Goal: Task Accomplishment & Management: Use online tool/utility

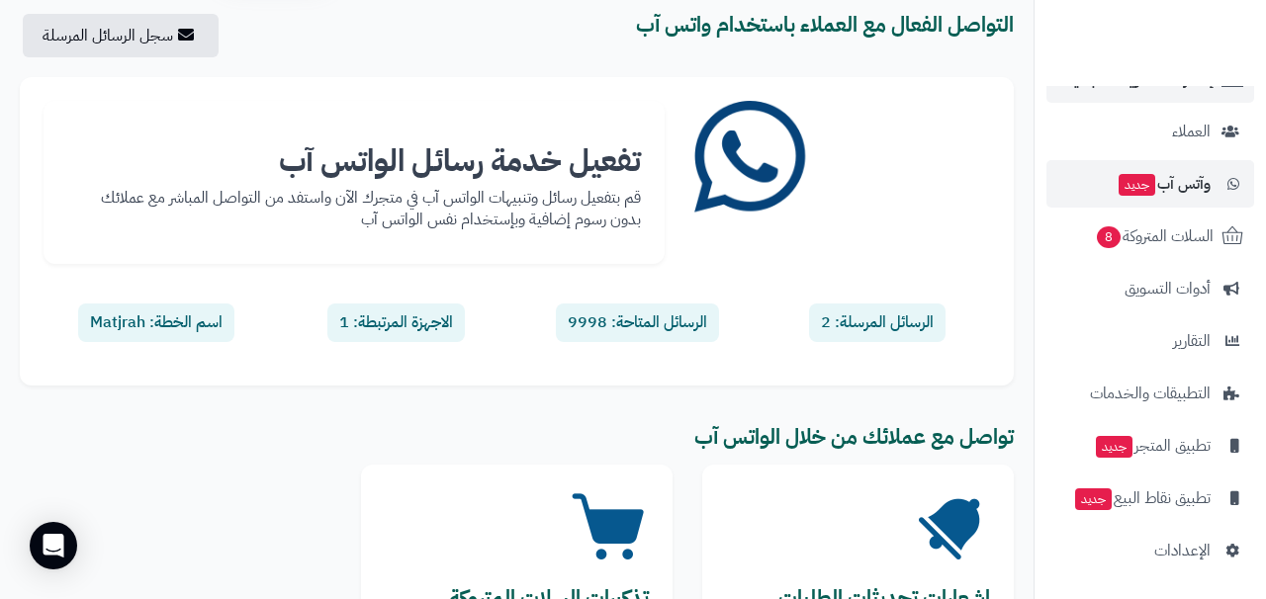
scroll to position [74, 0]
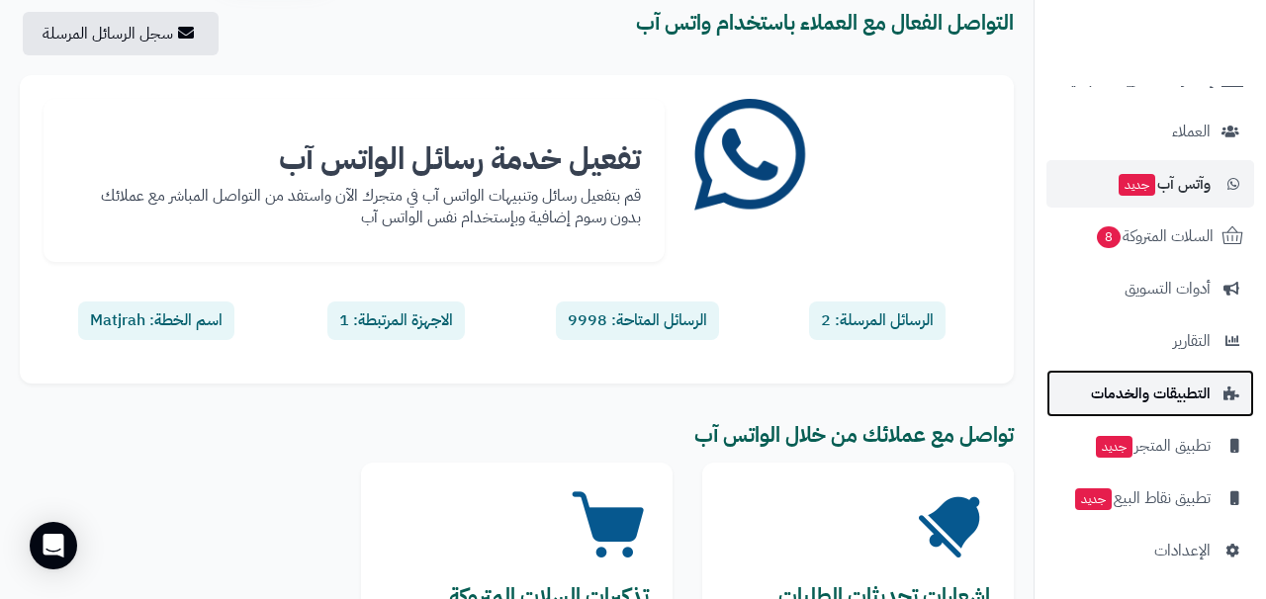
click at [1142, 394] on span "التطبيقات والخدمات" at bounding box center [1151, 394] width 120 height 28
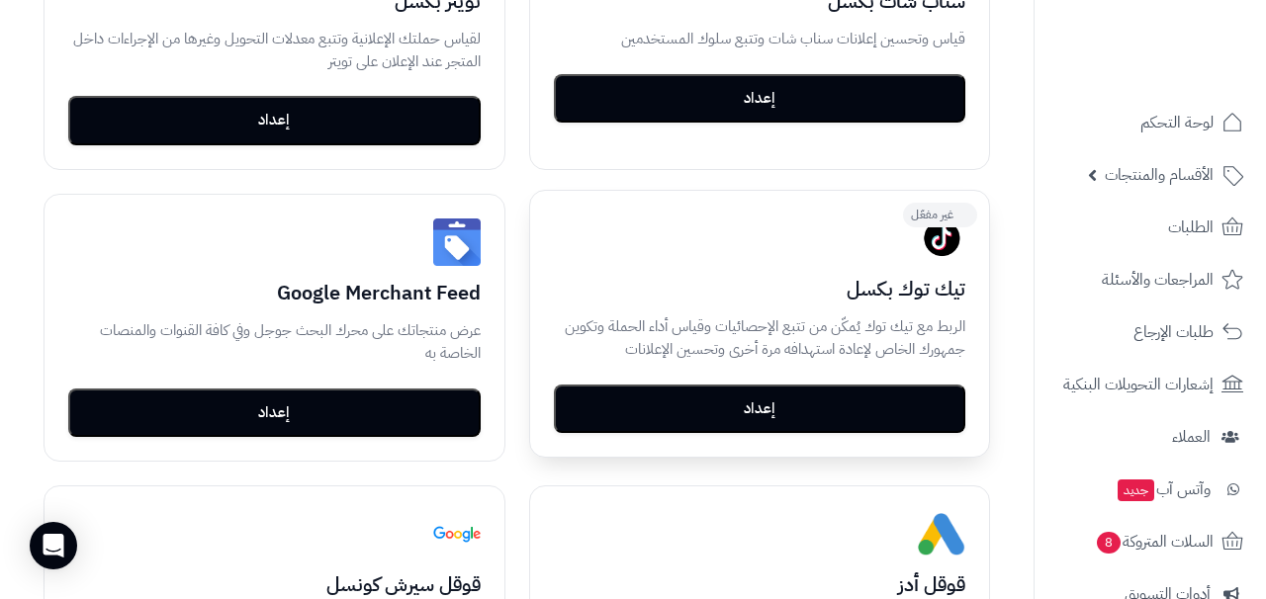
scroll to position [857, 0]
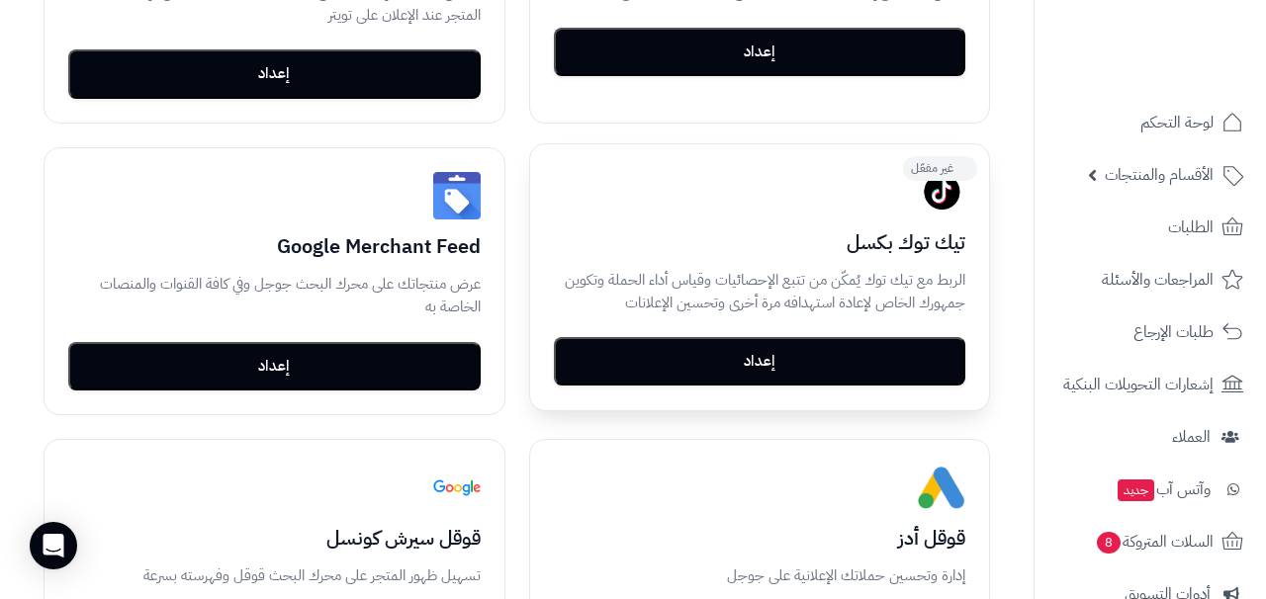
click at [738, 374] on button "إعداد" at bounding box center [760, 361] width 412 height 49
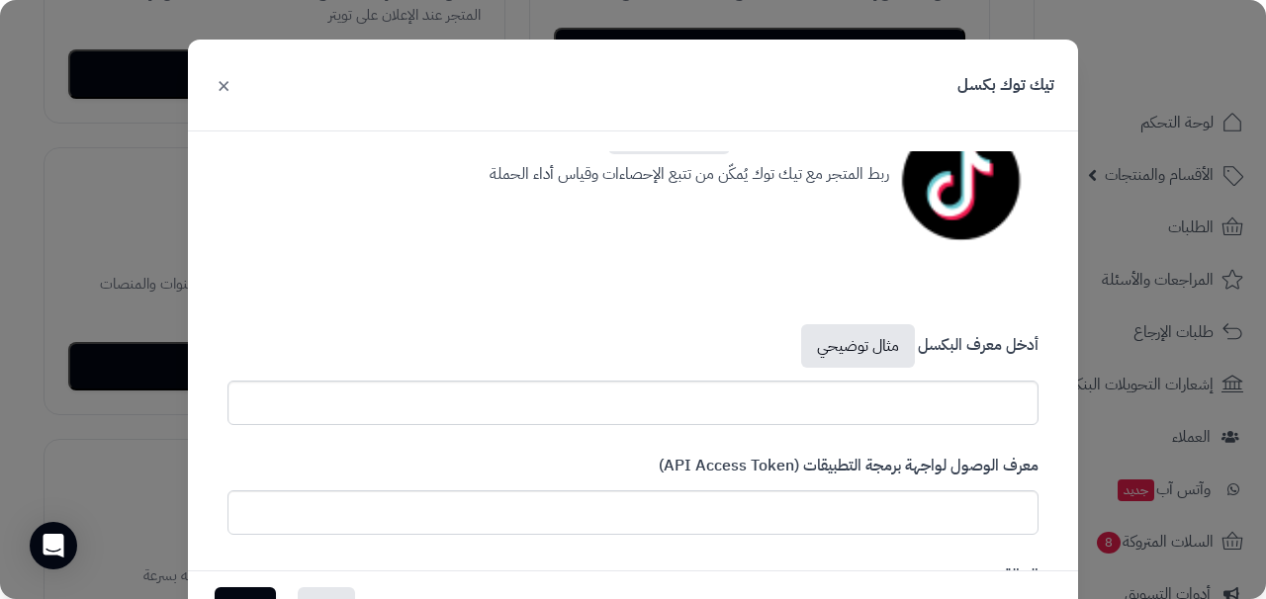
scroll to position [38, 0]
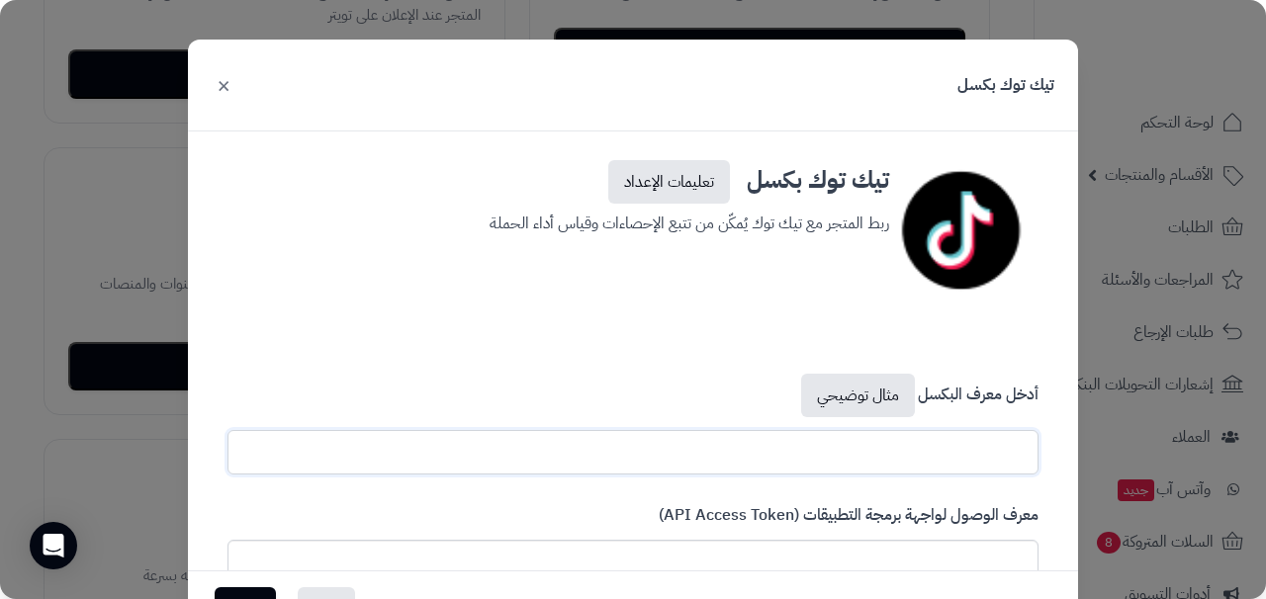
click at [768, 450] on input "text" at bounding box center [632, 452] width 811 height 44
click at [878, 400] on link "مثال توضيحي" at bounding box center [858, 396] width 114 height 44
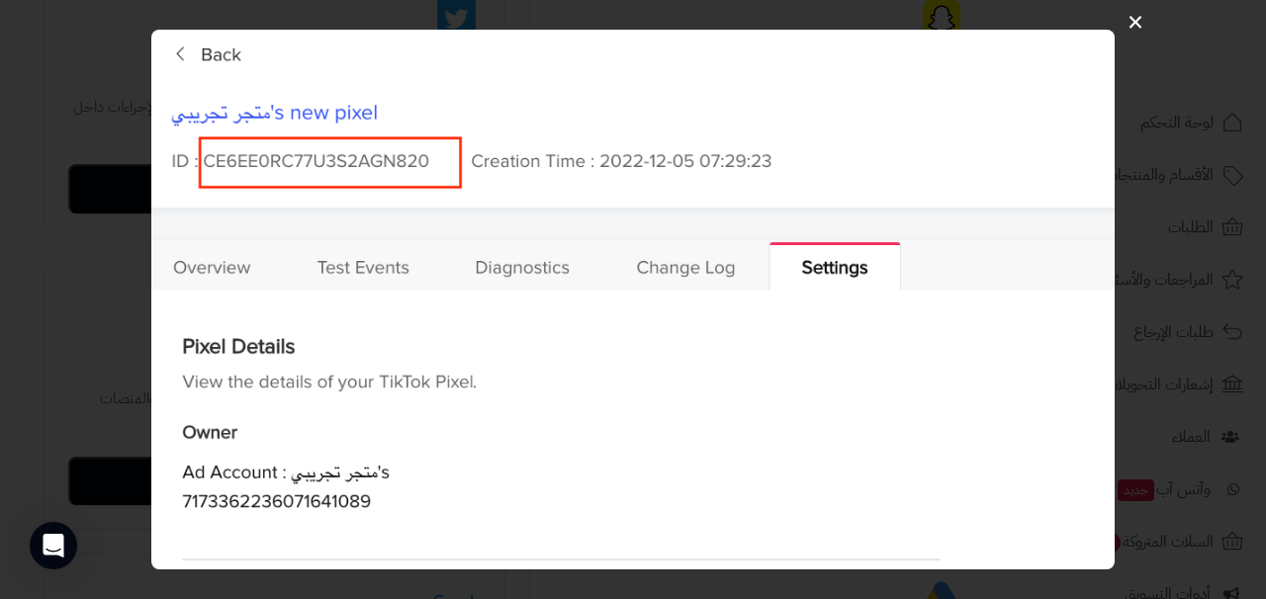
scroll to position [740, 0]
click at [697, 263] on img at bounding box center [632, 299] width 962 height 539
click at [1158, 199] on div "×" at bounding box center [633, 299] width 1266 height 599
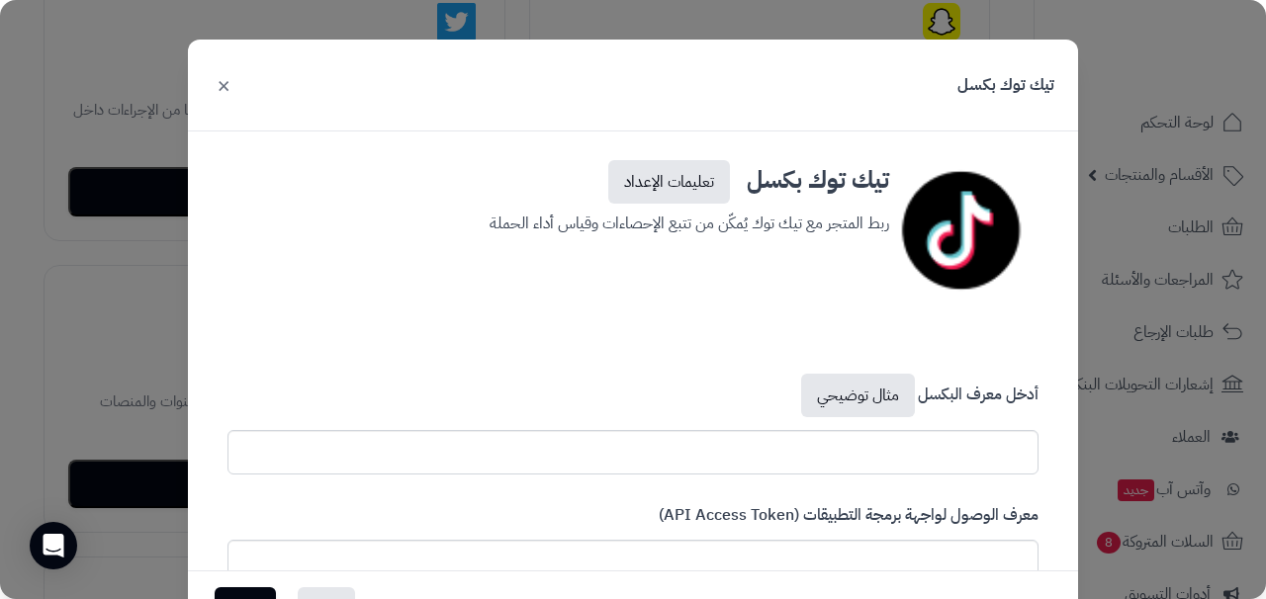
scroll to position [38, 0]
click at [779, 452] on input "text" at bounding box center [632, 452] width 811 height 44
paste input "**********"
drag, startPoint x: 1025, startPoint y: 455, endPoint x: 1050, endPoint y: 455, distance: 24.7
click at [1038, 455] on input "**********" at bounding box center [632, 452] width 811 height 44
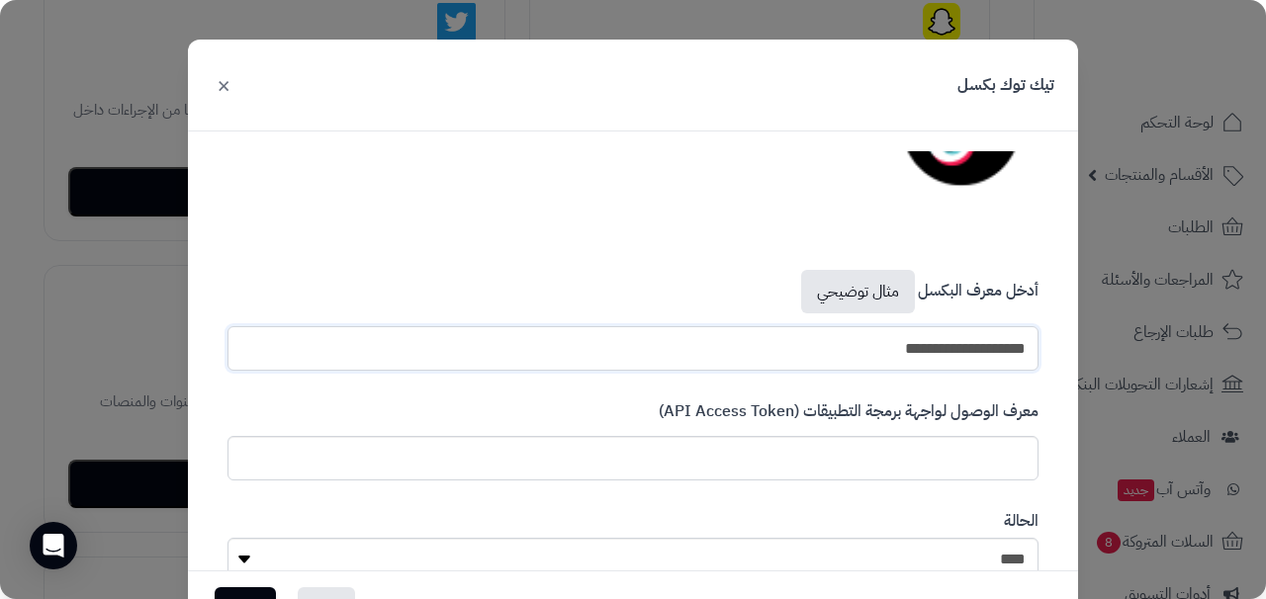
scroll to position [169, 0]
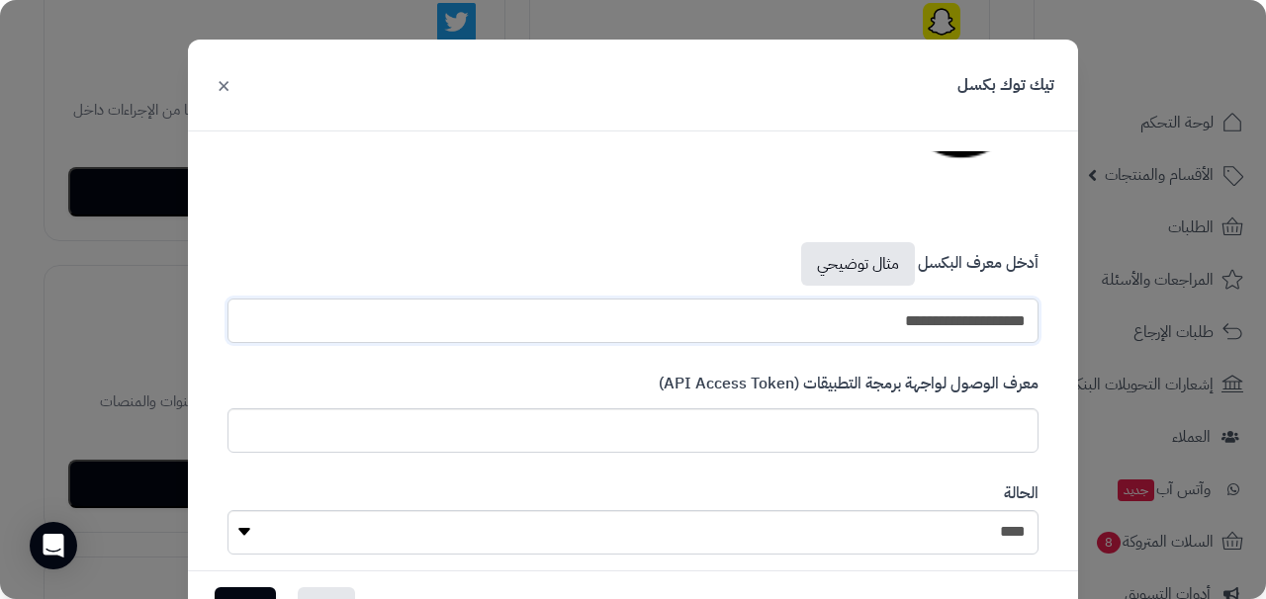
type input "**********"
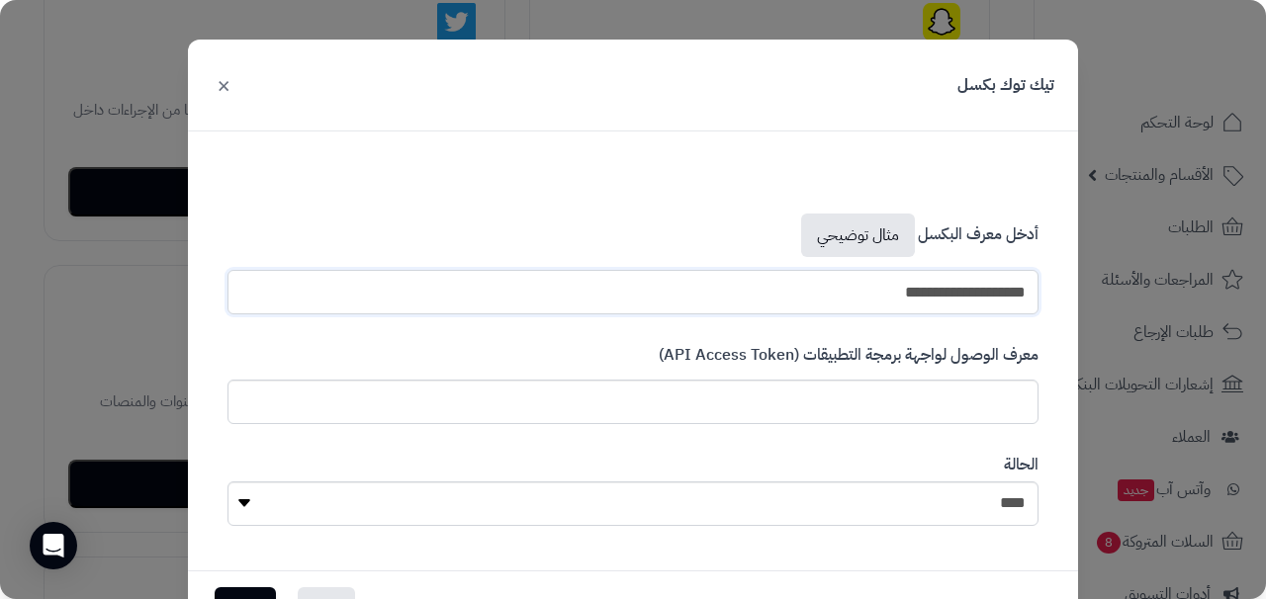
scroll to position [206, 0]
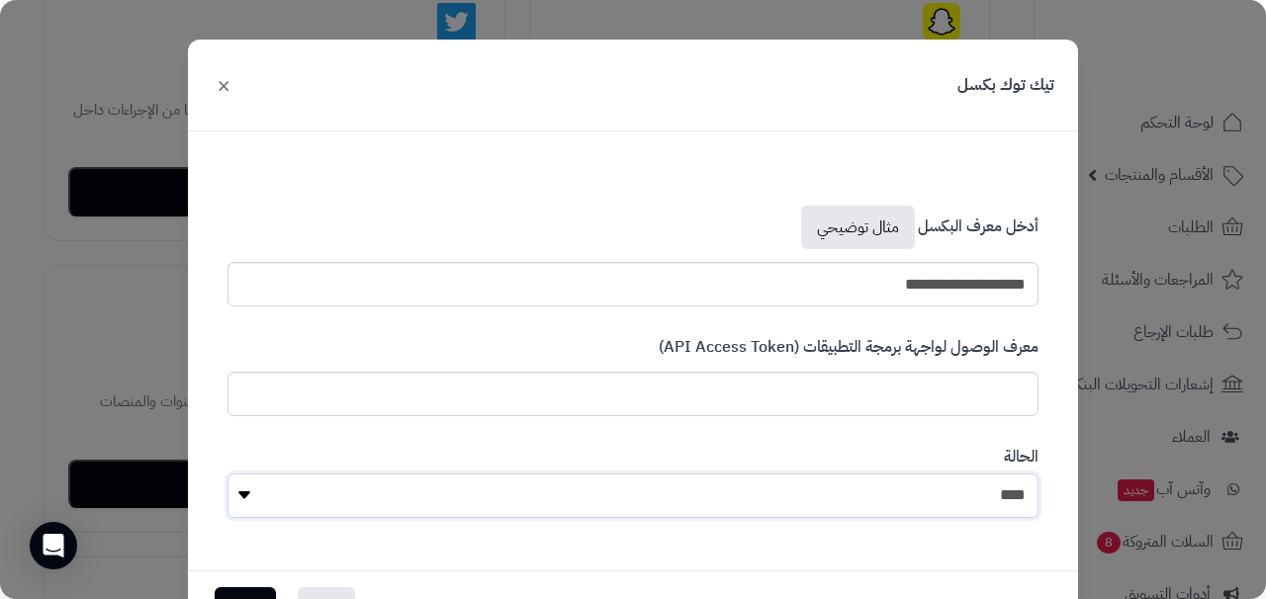
click at [506, 484] on select "**** ****" at bounding box center [632, 496] width 811 height 44
select select "*"
click option "****" at bounding box center [0, 0] width 0 height 0
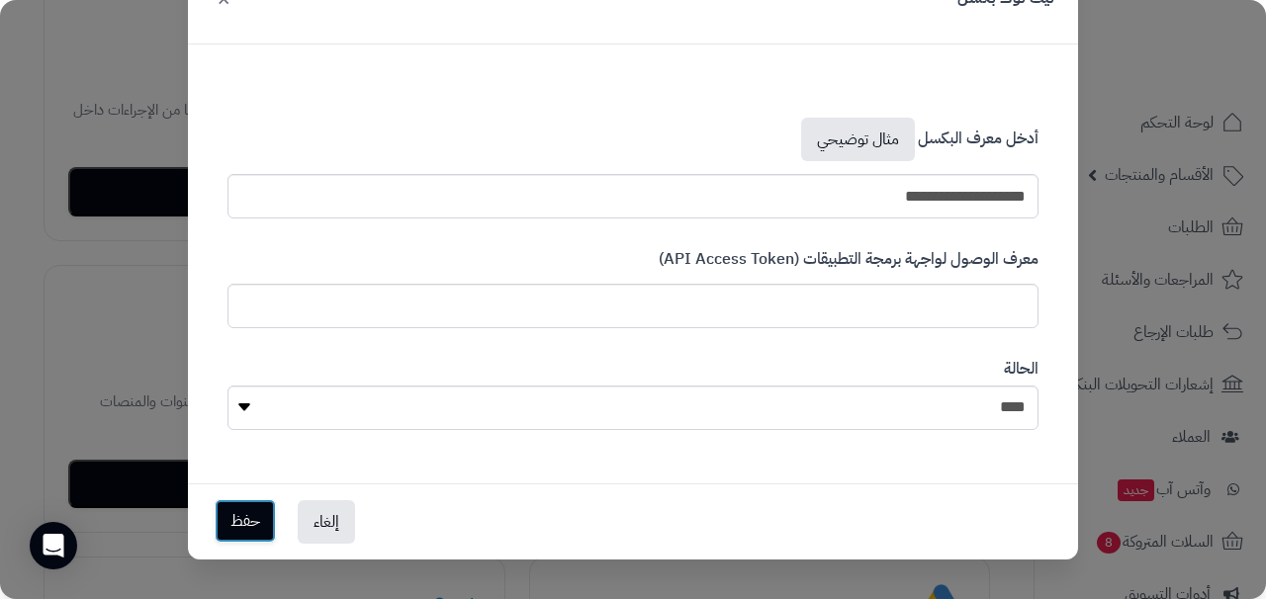
click at [232, 515] on button "حفظ" at bounding box center [245, 521] width 61 height 44
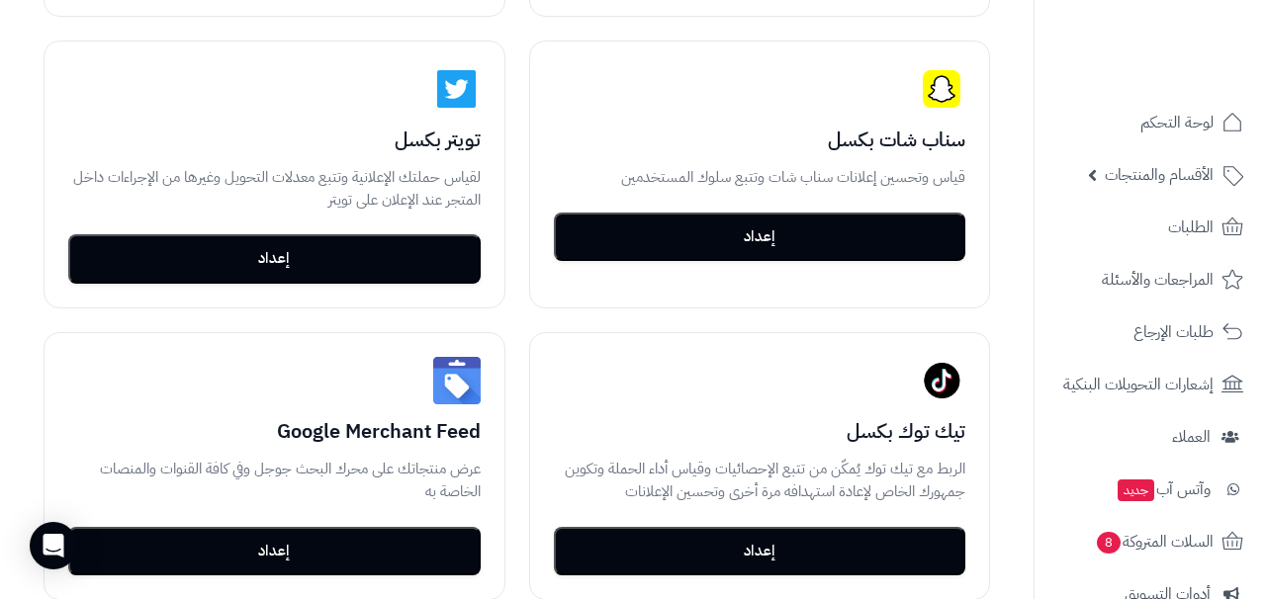
scroll to position [664, 0]
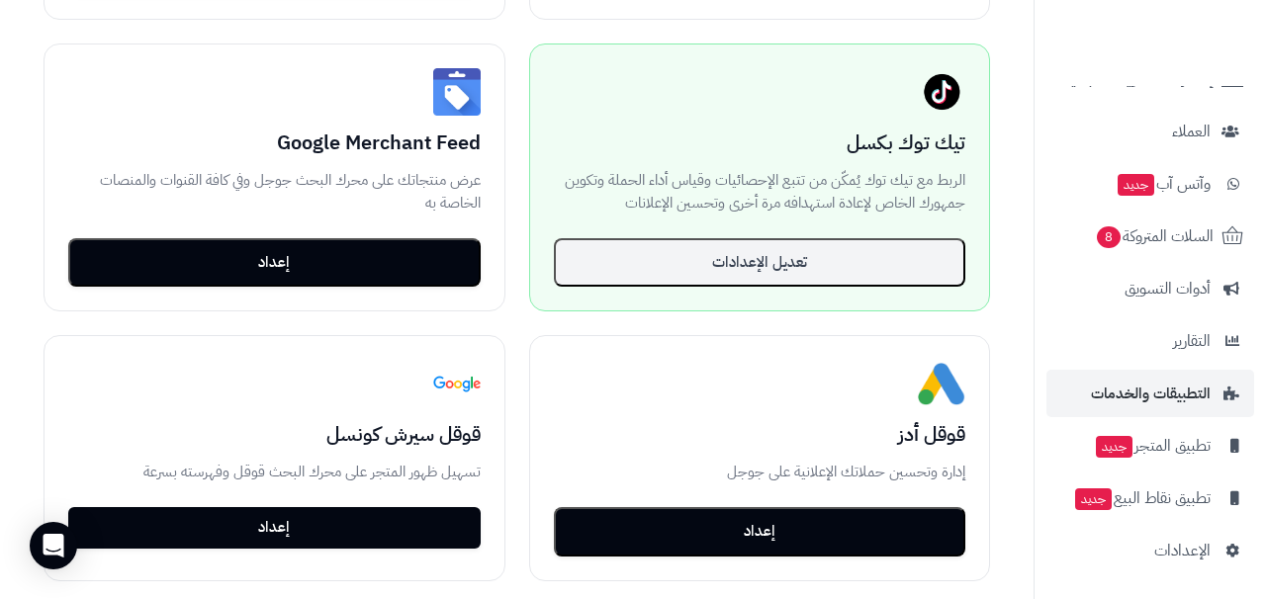
scroll to position [971, 0]
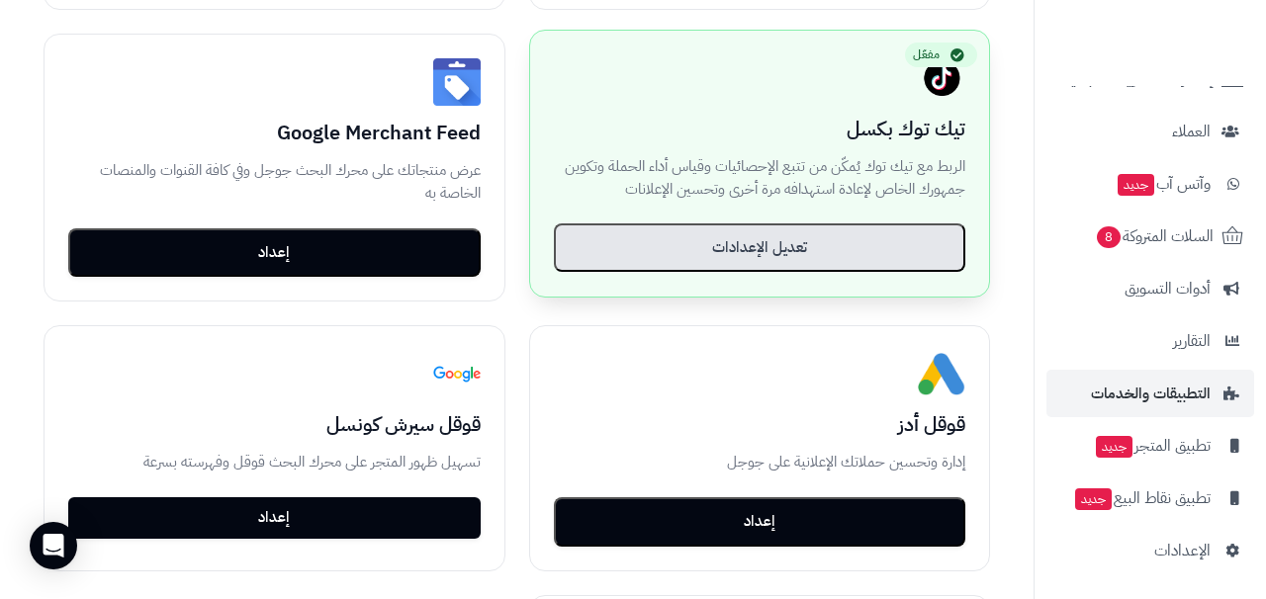
click at [763, 254] on button "تعديل الإعدادات" at bounding box center [760, 247] width 412 height 49
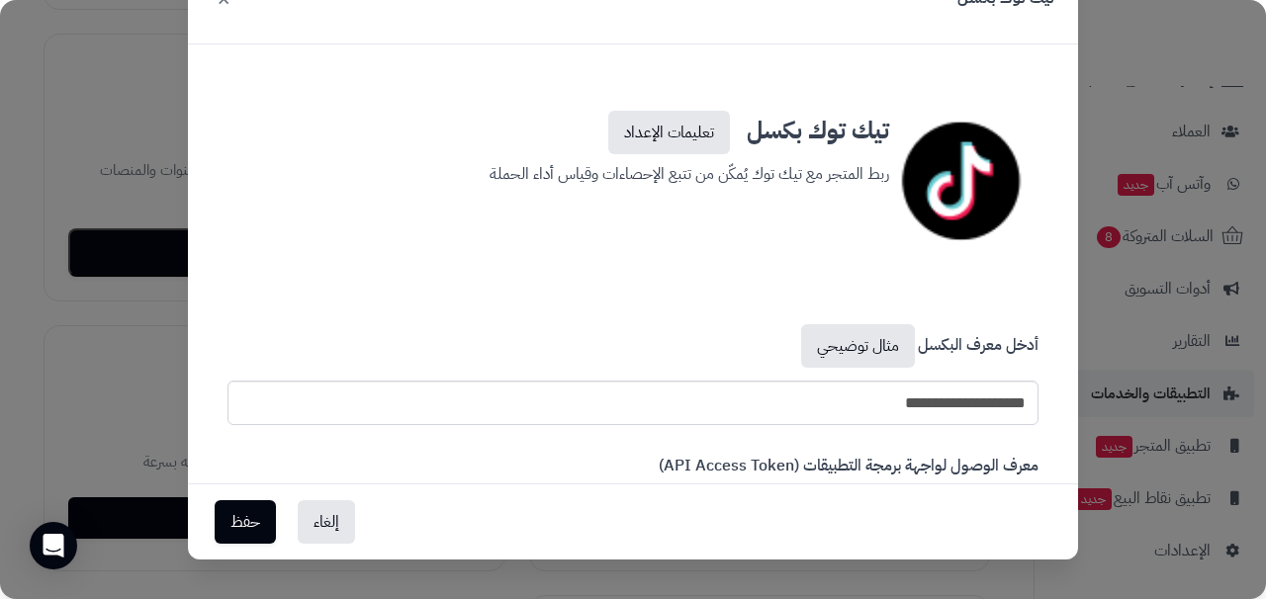
scroll to position [0, 0]
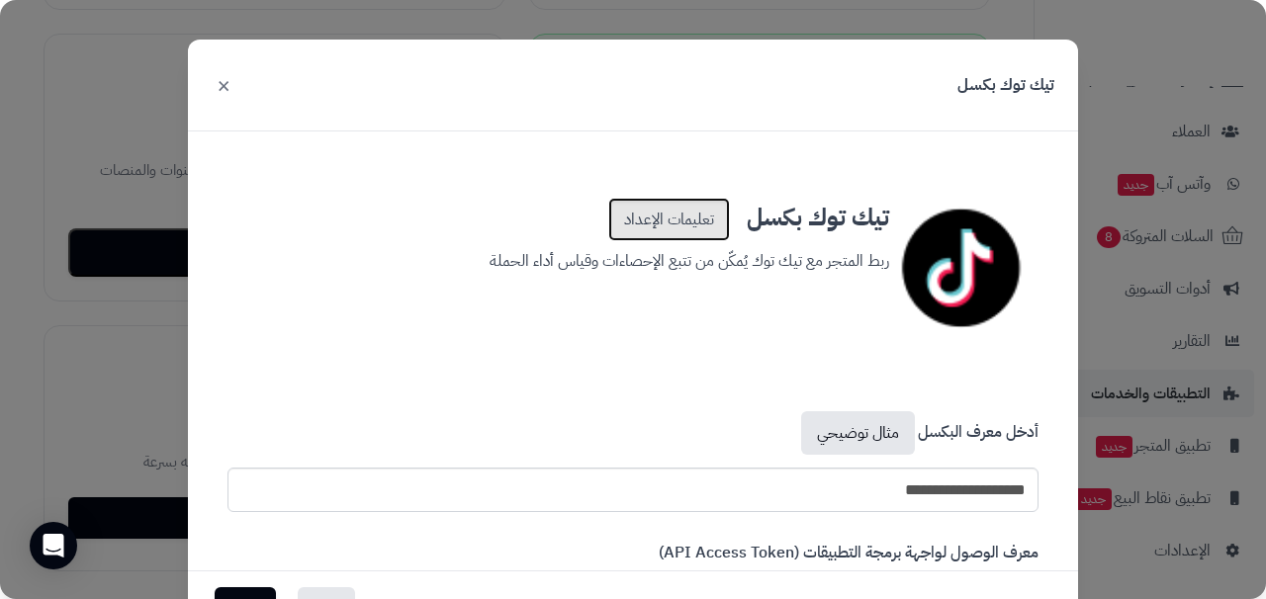
click at [676, 220] on link "تعليمات الإعداد" at bounding box center [669, 220] width 122 height 44
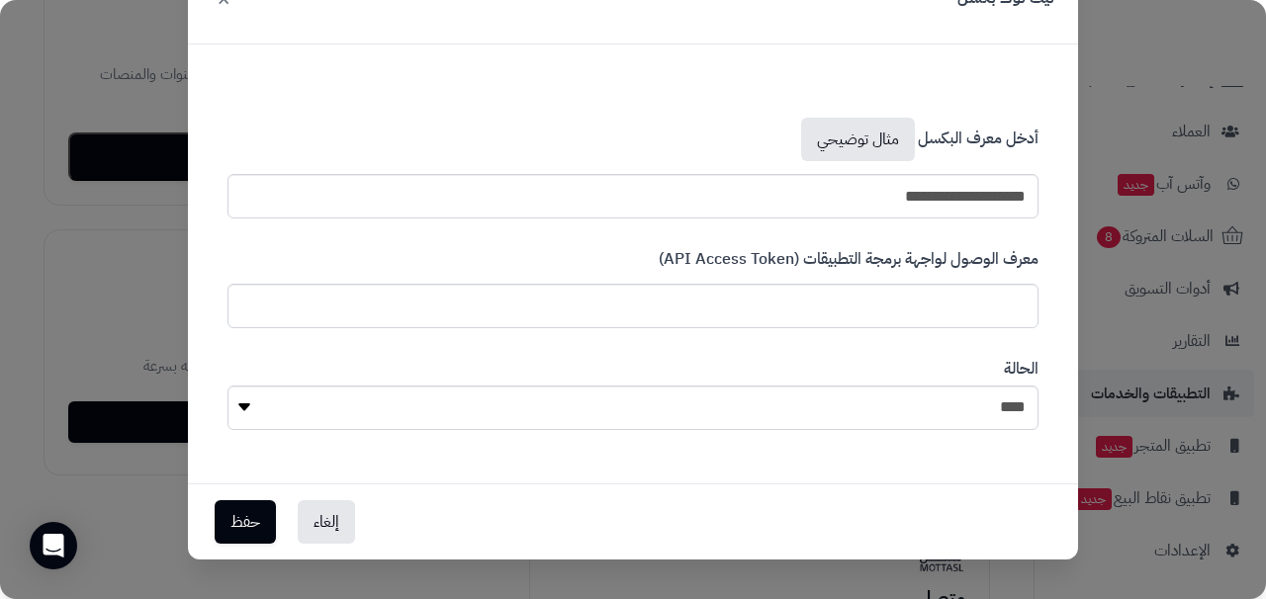
scroll to position [1124, 0]
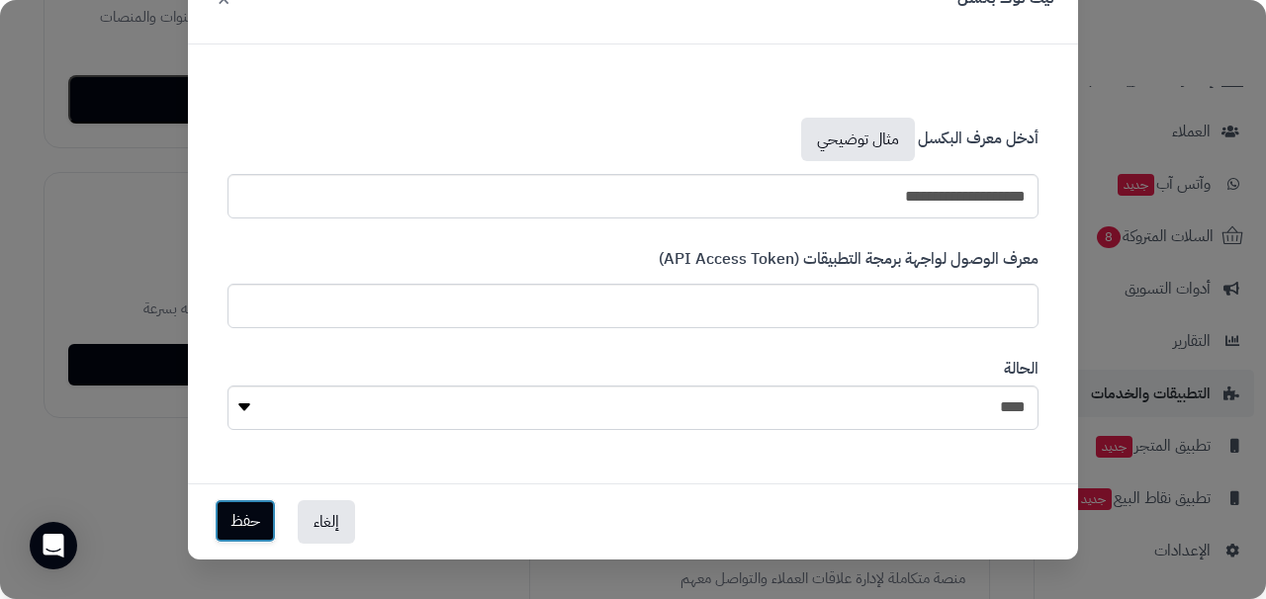
click at [237, 529] on button "حفظ" at bounding box center [245, 521] width 61 height 44
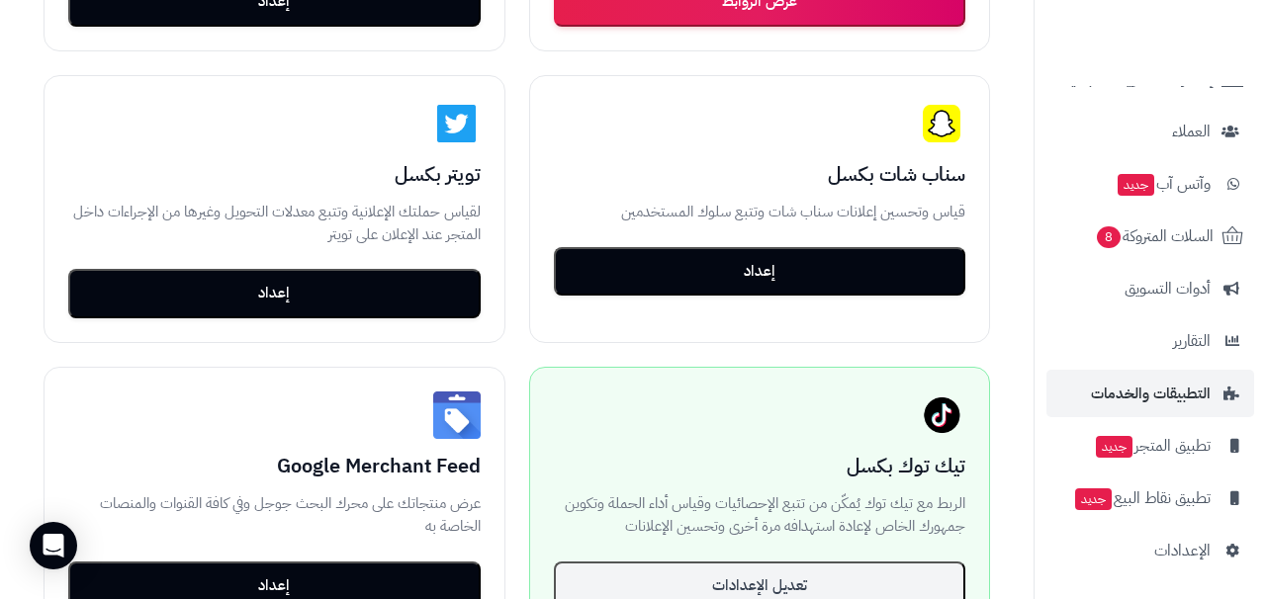
scroll to position [625, 0]
